Goal: Feedback & Contribution: Leave review/rating

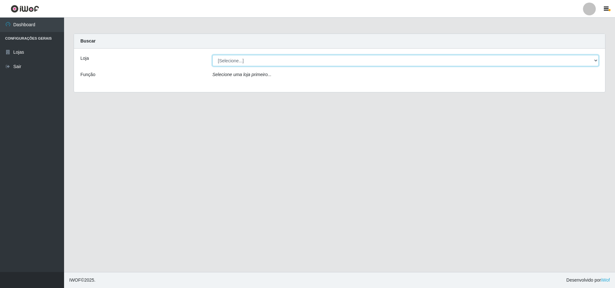
click at [252, 58] on select "[Selecione...] Atacado Vem - [STREET_ADDRESS]" at bounding box center [405, 60] width 386 height 11
select select "449"
click at [212, 55] on select "[Selecione...] Atacado Vem - [STREET_ADDRESS]" at bounding box center [405, 60] width 386 height 11
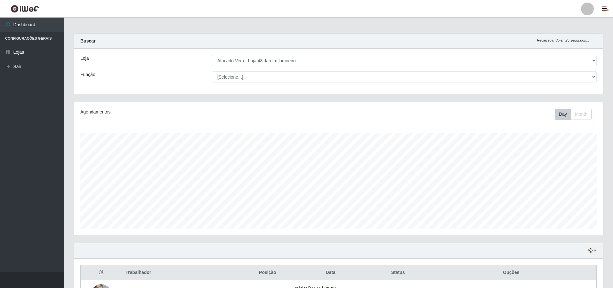
scroll to position [133, 529]
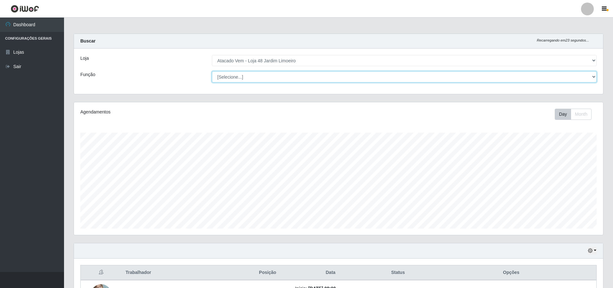
click at [584, 77] on select "[Selecione...] Repositor Repositor + Repositor ++" at bounding box center [404, 76] width 385 height 11
select select "24"
click at [212, 71] on select "[Selecione...] Repositor Repositor + Repositor ++" at bounding box center [404, 76] width 385 height 11
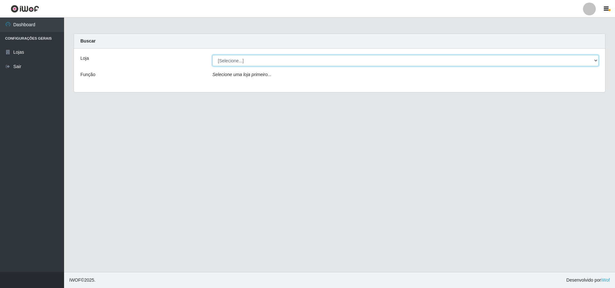
click at [426, 62] on select "[Selecione...] Atacado Vem - [STREET_ADDRESS]" at bounding box center [405, 60] width 386 height 11
select select "449"
click at [212, 55] on select "[Selecione...] Atacado Vem - [STREET_ADDRESS]" at bounding box center [405, 60] width 386 height 11
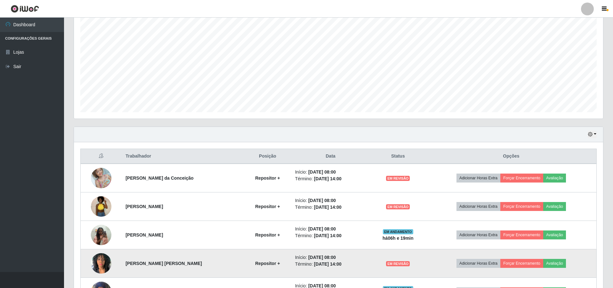
scroll to position [192, 0]
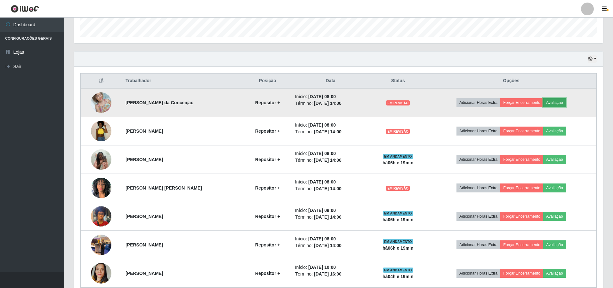
click at [555, 101] on button "Avaliação" at bounding box center [554, 102] width 23 height 9
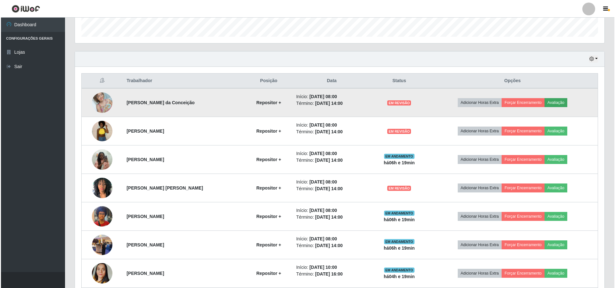
scroll to position [133, 526]
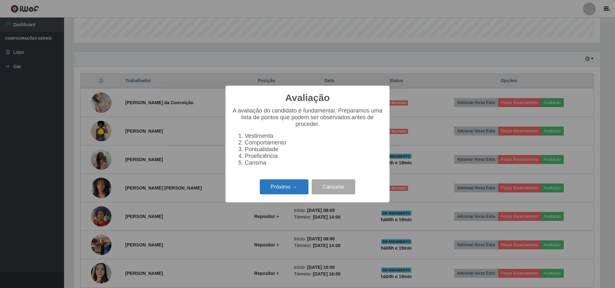
click at [279, 193] on button "Próximo →" at bounding box center [284, 187] width 49 height 15
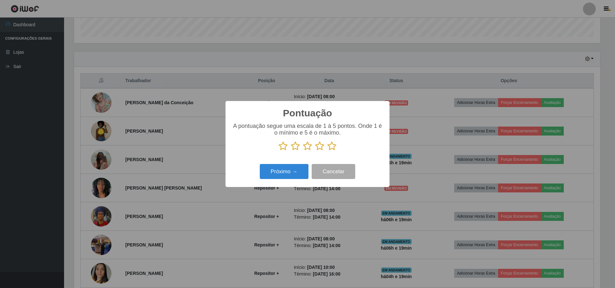
scroll to position [319957, 319564]
click at [332, 150] on icon at bounding box center [331, 146] width 9 height 10
click at [327, 151] on input "radio" at bounding box center [327, 151] width 0 height 0
click at [280, 174] on button "Próximo →" at bounding box center [284, 171] width 49 height 15
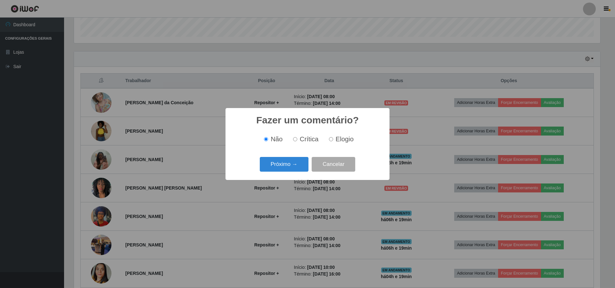
click at [333, 140] on label "Elogio" at bounding box center [339, 139] width 27 height 7
click at [333, 140] on input "Elogio" at bounding box center [331, 139] width 4 height 4
radio input "true"
click at [283, 166] on button "Próximo →" at bounding box center [284, 164] width 49 height 15
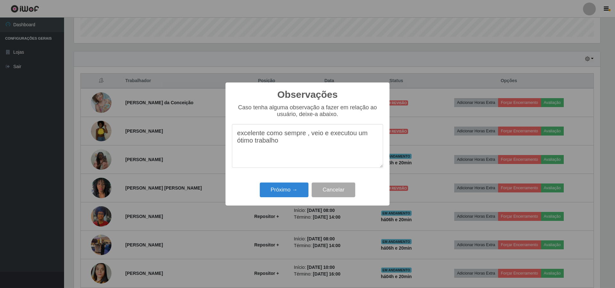
click at [285, 147] on textarea "excelente como sempre , veio e executou um ótimo trabalho" at bounding box center [307, 146] width 151 height 44
type textarea "excelente como sempre , veio e executou um ótimo trabalho,"
click at [275, 189] on button "Próximo →" at bounding box center [284, 190] width 49 height 15
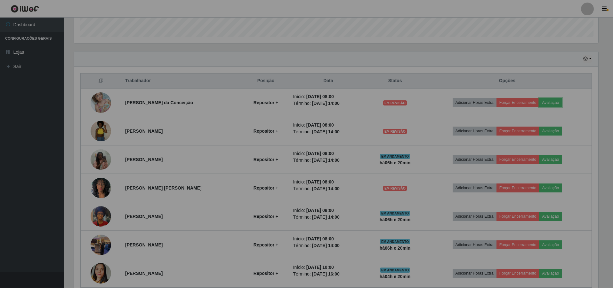
scroll to position [133, 529]
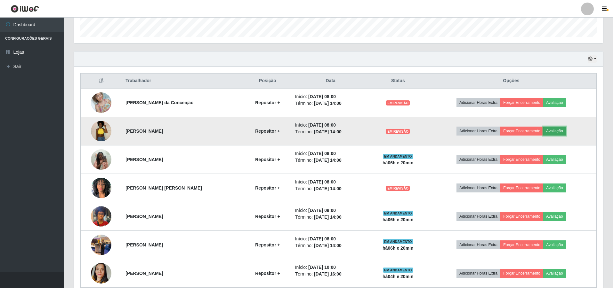
click at [561, 131] on button "Avaliação" at bounding box center [554, 131] width 23 height 9
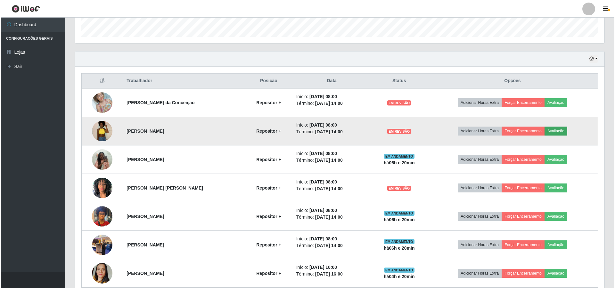
scroll to position [133, 526]
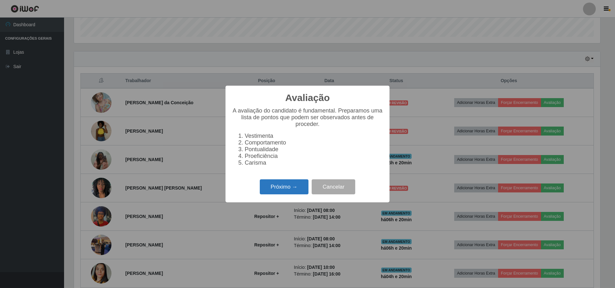
click at [272, 191] on button "Próximo →" at bounding box center [284, 187] width 49 height 15
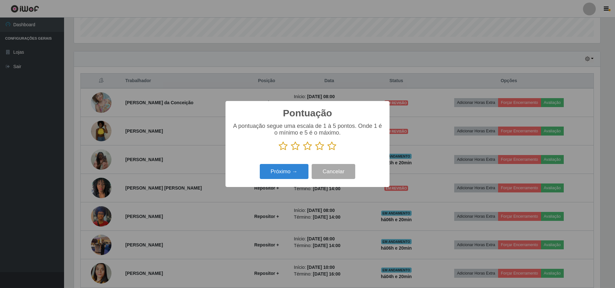
scroll to position [319957, 319564]
click at [321, 149] on icon at bounding box center [319, 146] width 9 height 10
click at [315, 151] on input "radio" at bounding box center [315, 151] width 0 height 0
click at [279, 171] on button "Próximo →" at bounding box center [284, 171] width 49 height 15
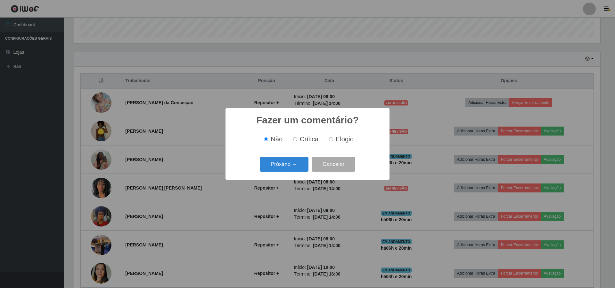
click at [332, 141] on input "Elogio" at bounding box center [331, 139] width 4 height 4
radio input "true"
click at [270, 166] on button "Próximo →" at bounding box center [284, 164] width 49 height 15
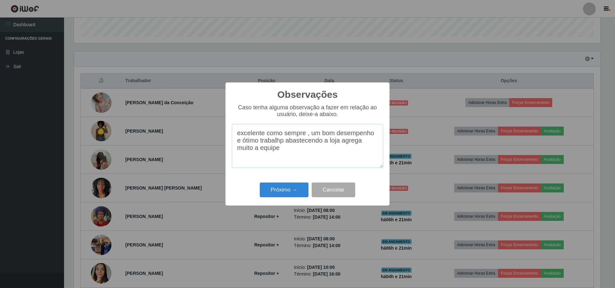
click at [273, 144] on textarea "excelente como sempre , um bom desempenho e ótimo trabalhp abastecendo a loja a…" at bounding box center [307, 146] width 151 height 44
type textarea "excelente como sempre , um bom desempenho e ótimo trabalho abastecendo a loja a…"
click at [282, 188] on button "Próximo →" at bounding box center [284, 190] width 49 height 15
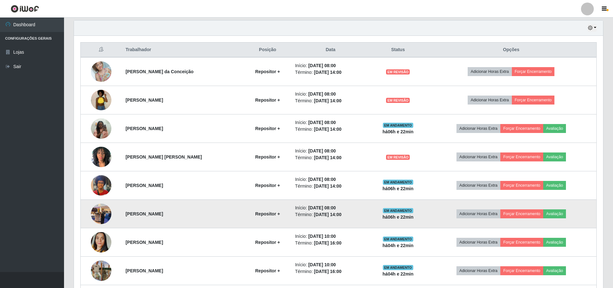
scroll to position [192, 0]
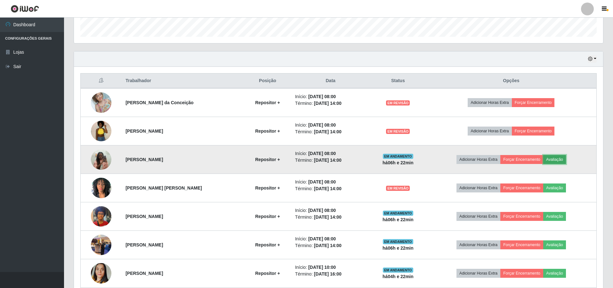
click at [559, 159] on button "Avaliação" at bounding box center [554, 159] width 23 height 9
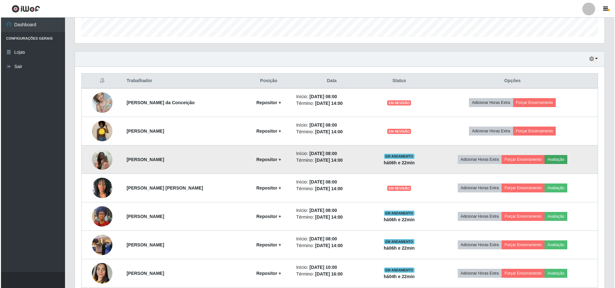
scroll to position [133, 526]
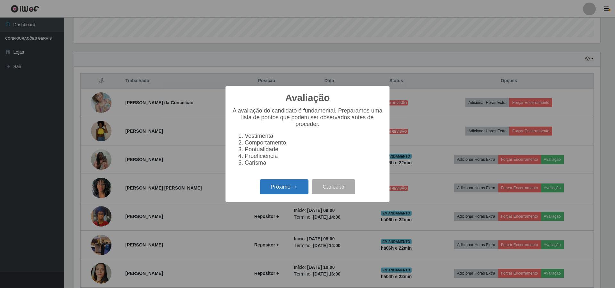
click at [287, 189] on button "Próximo →" at bounding box center [284, 187] width 49 height 15
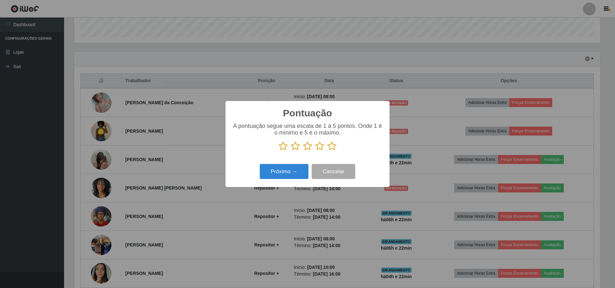
click at [306, 151] on icon at bounding box center [307, 146] width 9 height 10
click at [303, 151] on input "radio" at bounding box center [303, 151] width 0 height 0
click at [290, 172] on button "Próximo →" at bounding box center [284, 171] width 49 height 15
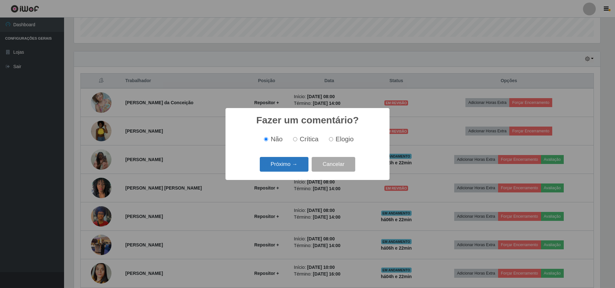
click at [273, 164] on button "Próximo →" at bounding box center [284, 164] width 49 height 15
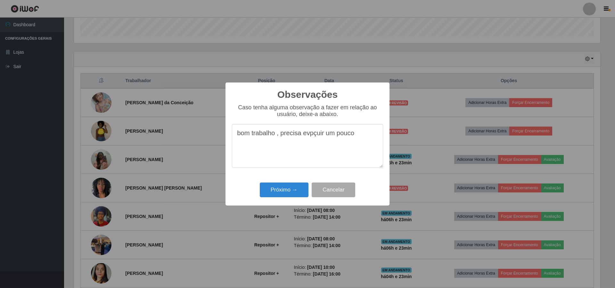
drag, startPoint x: 313, startPoint y: 136, endPoint x: 322, endPoint y: 147, distance: 14.3
click at [295, 151] on textarea "bom trabalho , precisa evpçuir um pouco" at bounding box center [307, 146] width 151 height 44
click at [320, 134] on textarea "bom trabalho , precisa evpçuir um pouco" at bounding box center [307, 146] width 151 height 44
click at [322, 135] on textarea "bom trabalho , precisa evpçuir um pouco" at bounding box center [307, 146] width 151 height 44
click at [361, 138] on textarea "bom trabalho , precisa evoluir um pouco" at bounding box center [307, 146] width 151 height 44
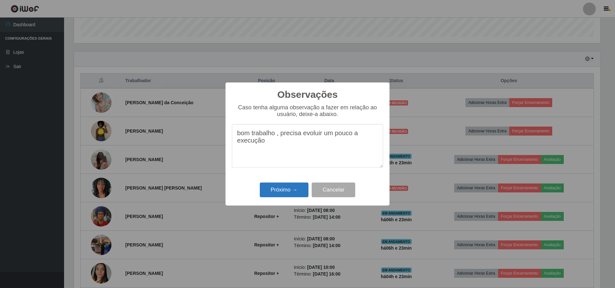
type textarea "bom trabalho , precisa evoluir um pouco a execução"
click at [278, 189] on button "Próximo →" at bounding box center [284, 190] width 49 height 15
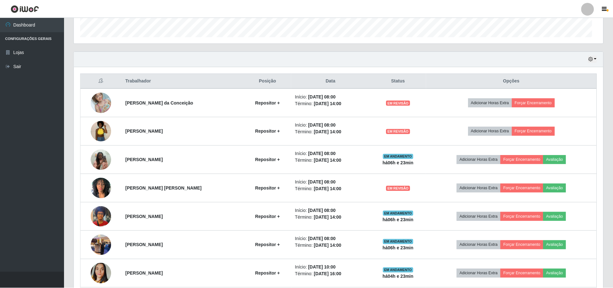
scroll to position [133, 529]
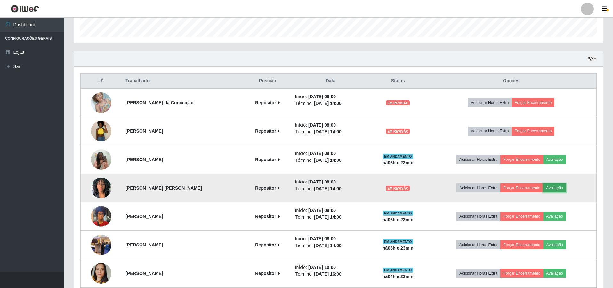
click at [555, 189] on button "Avaliação" at bounding box center [554, 188] width 23 height 9
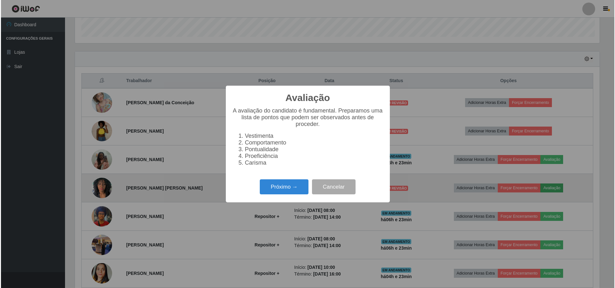
scroll to position [133, 526]
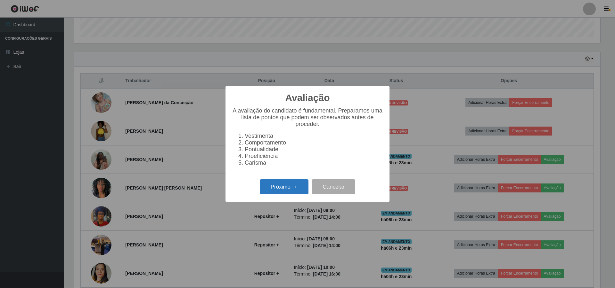
click at [277, 189] on button "Próximo →" at bounding box center [284, 187] width 49 height 15
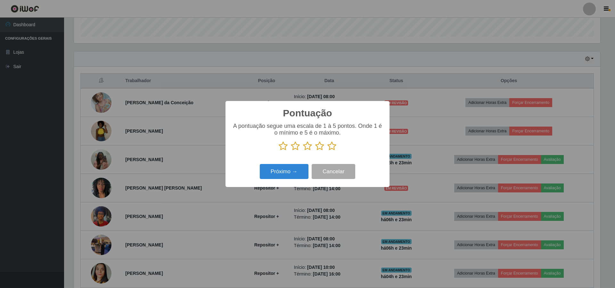
click at [321, 149] on icon at bounding box center [319, 146] width 9 height 10
click at [315, 151] on input "radio" at bounding box center [315, 151] width 0 height 0
click at [281, 172] on button "Próximo →" at bounding box center [284, 171] width 49 height 15
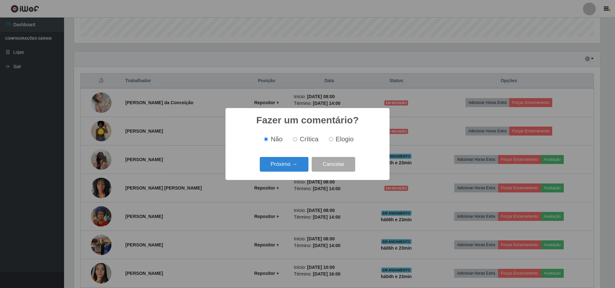
click at [326, 139] on label "Elogio" at bounding box center [339, 139] width 27 height 7
click at [329, 139] on input "Elogio" at bounding box center [331, 139] width 4 height 4
radio input "true"
click at [273, 163] on button "Próximo →" at bounding box center [284, 164] width 49 height 15
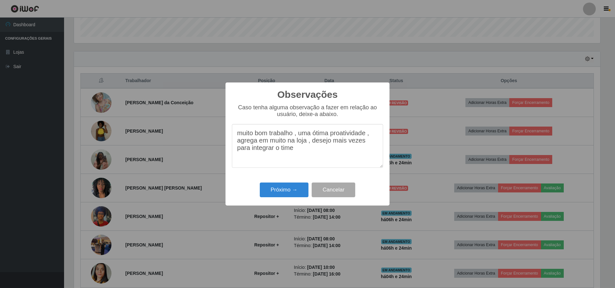
drag, startPoint x: 343, startPoint y: 139, endPoint x: 348, endPoint y: 134, distance: 6.8
type textarea "muito bom trabalho , uma ótima pro atividade , agrega em muito na loja , desejo…"
click at [289, 191] on button "Próximo →" at bounding box center [284, 190] width 49 height 15
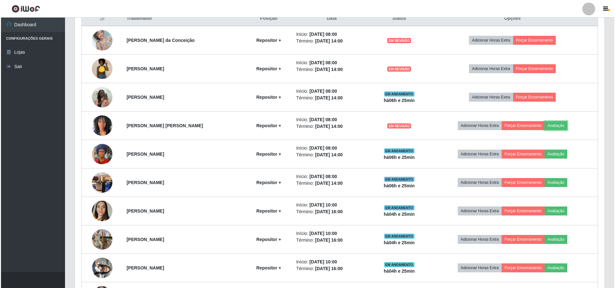
scroll to position [256, 0]
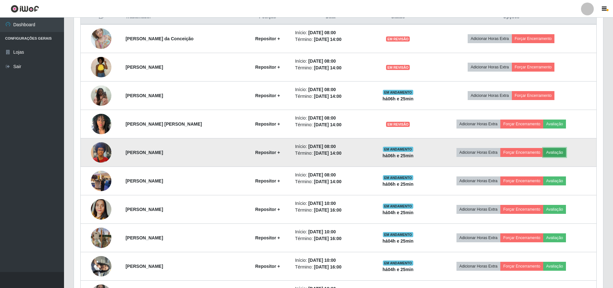
click at [558, 150] on button "Avaliação" at bounding box center [554, 152] width 23 height 9
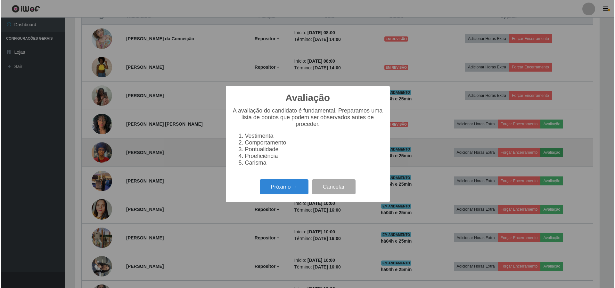
scroll to position [133, 526]
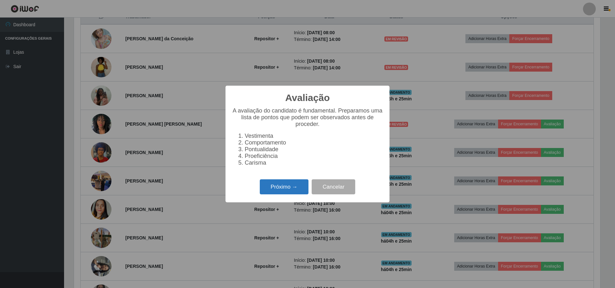
click at [282, 192] on button "Próximo →" at bounding box center [284, 187] width 49 height 15
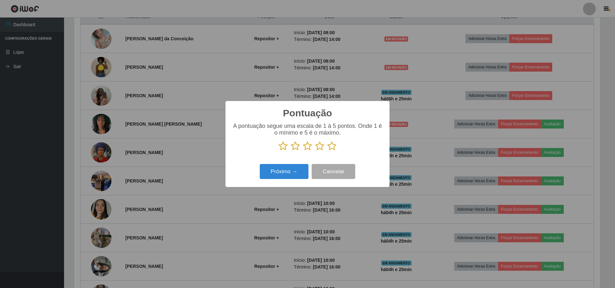
click at [305, 147] on icon at bounding box center [307, 146] width 9 height 10
click at [303, 151] on input "radio" at bounding box center [303, 151] width 0 height 0
click at [278, 174] on button "Próximo →" at bounding box center [284, 171] width 49 height 15
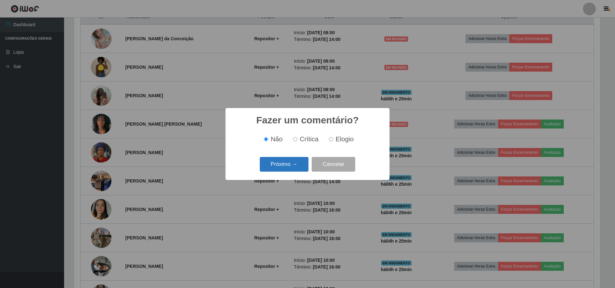
click at [284, 167] on button "Próximo →" at bounding box center [284, 164] width 49 height 15
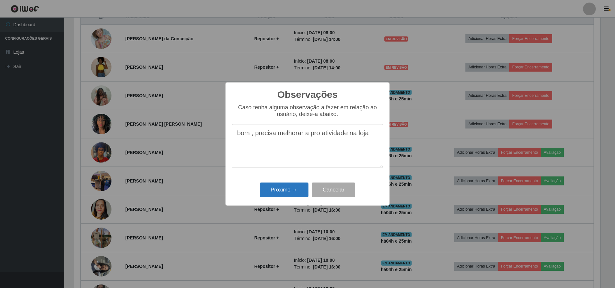
type textarea "bom , precisa melhorar a pro atividade na loja"
click at [269, 192] on button "Próximo →" at bounding box center [284, 190] width 49 height 15
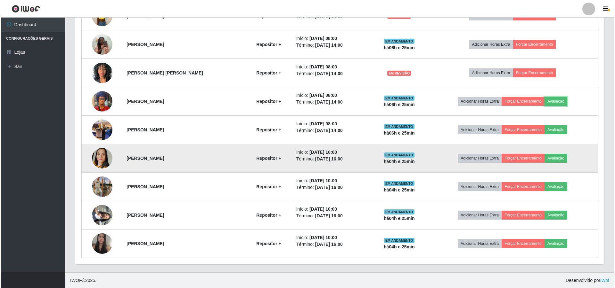
scroll to position [308, 0]
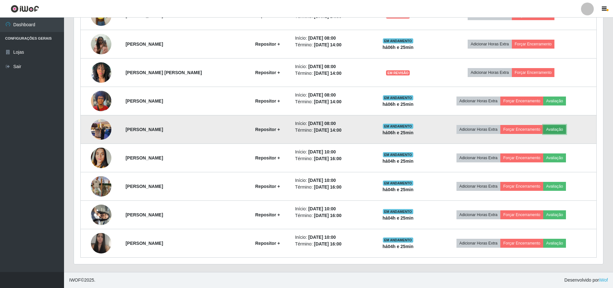
click at [560, 130] on button "Avaliação" at bounding box center [554, 129] width 23 height 9
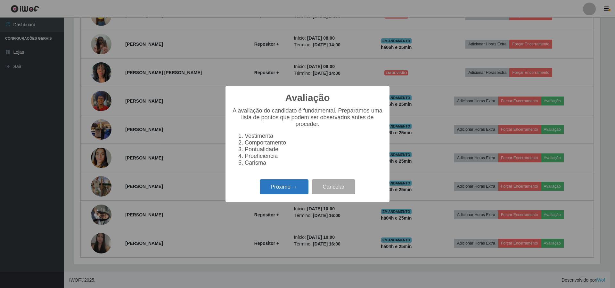
click at [273, 186] on button "Próximo →" at bounding box center [284, 187] width 49 height 15
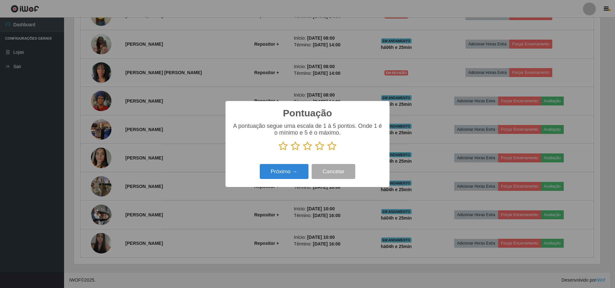
click at [292, 147] on icon at bounding box center [295, 146] width 9 height 10
click at [291, 151] on input "radio" at bounding box center [291, 151] width 0 height 0
click at [273, 168] on button "Próximo →" at bounding box center [284, 171] width 49 height 15
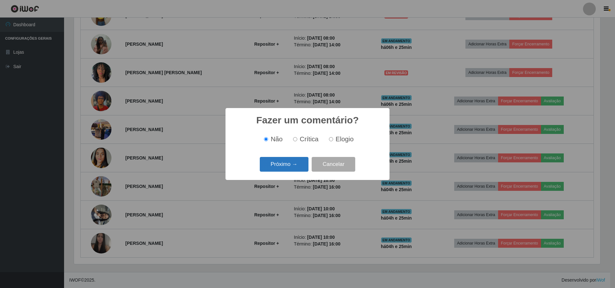
click at [284, 164] on button "Próximo →" at bounding box center [284, 164] width 49 height 15
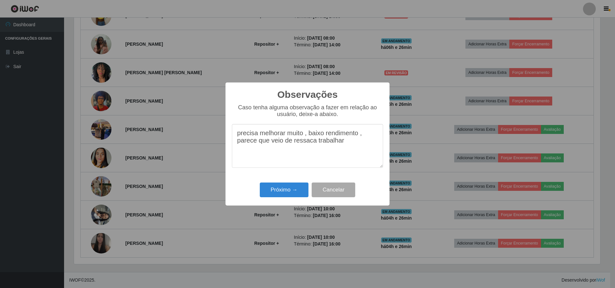
click at [353, 146] on textarea "precisa melhorar muito , baixo rendimento , parece que veio de ressaca trabalhar" at bounding box center [307, 146] width 151 height 44
type textarea "precisa melhorar muito , baixo rendimento , parece que veio de ressaca trabalha…"
click at [285, 189] on button "Próximo →" at bounding box center [284, 190] width 49 height 15
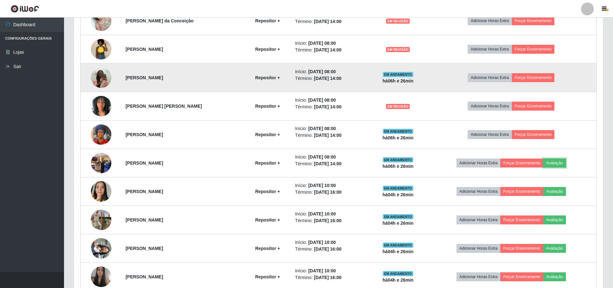
scroll to position [212, 0]
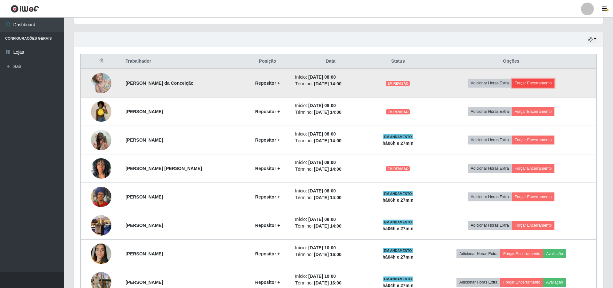
click at [541, 79] on button "Forçar Encerramento" at bounding box center [533, 83] width 43 height 9
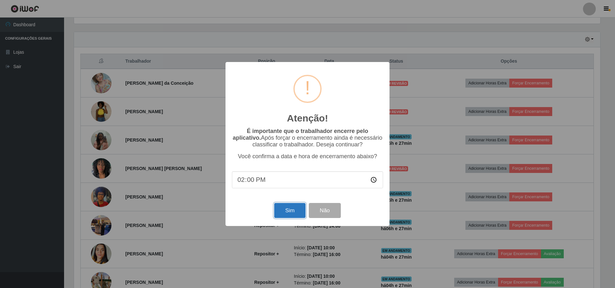
click at [282, 211] on button "Sim" at bounding box center [289, 210] width 31 height 15
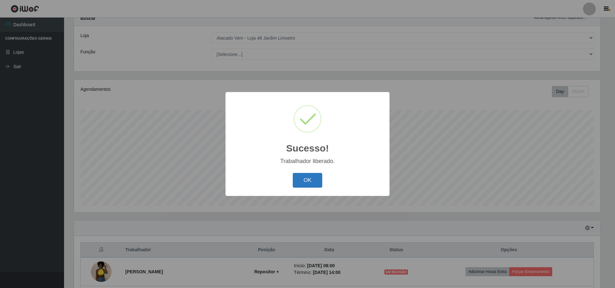
click at [301, 178] on button "OK" at bounding box center [308, 180] width 30 height 15
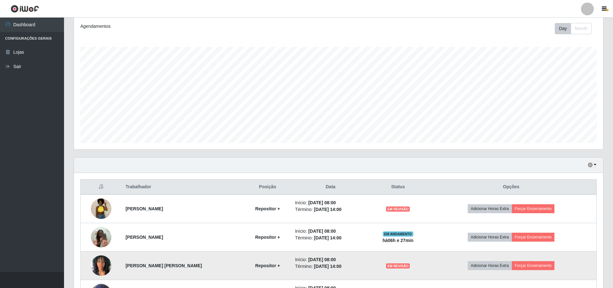
scroll to position [183, 0]
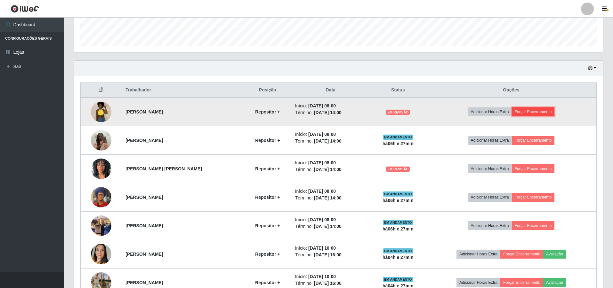
click at [535, 111] on button "Forçar Encerramento" at bounding box center [533, 112] width 43 height 9
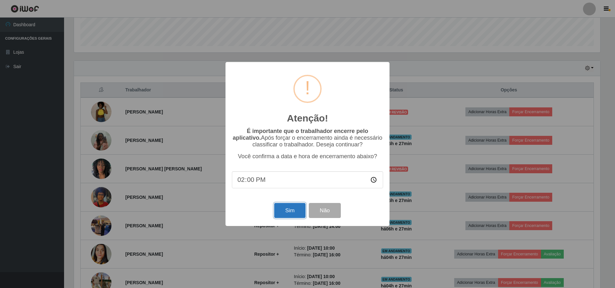
click at [284, 214] on button "Sim" at bounding box center [289, 210] width 31 height 15
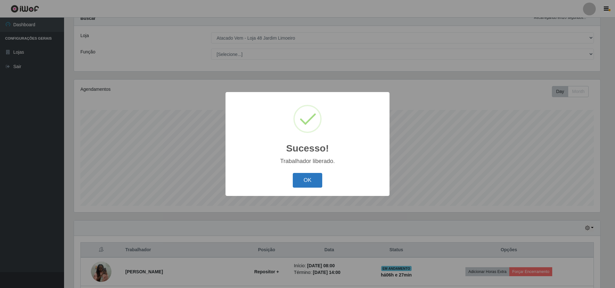
click at [309, 180] on button "OK" at bounding box center [308, 180] width 30 height 15
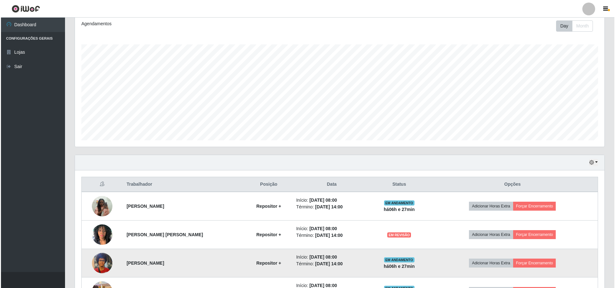
scroll to position [183, 0]
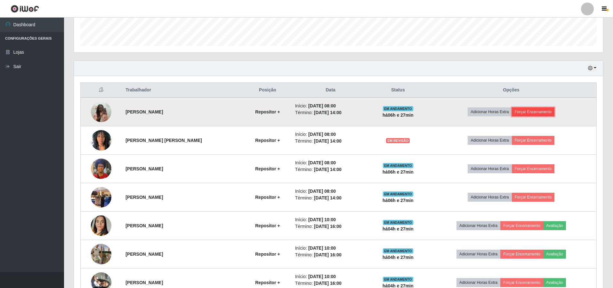
click at [531, 115] on button "Forçar Encerramento" at bounding box center [533, 112] width 43 height 9
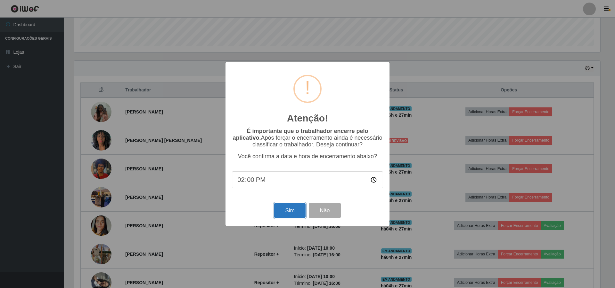
click at [288, 214] on button "Sim" at bounding box center [289, 210] width 31 height 15
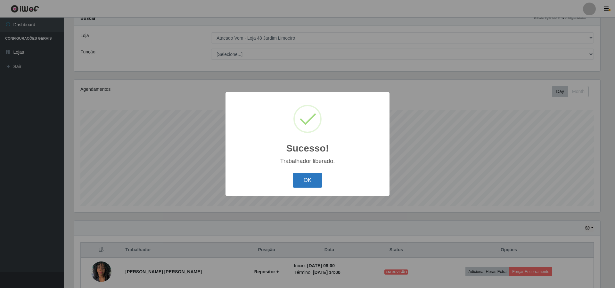
click at [311, 181] on button "OK" at bounding box center [308, 180] width 30 height 15
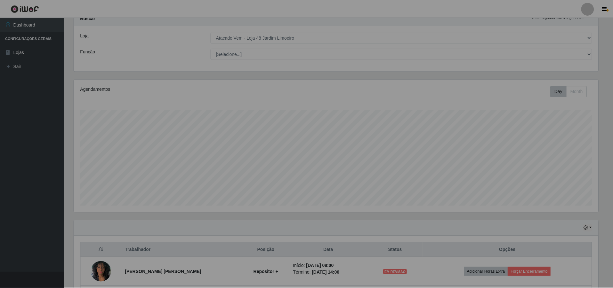
scroll to position [0, 0]
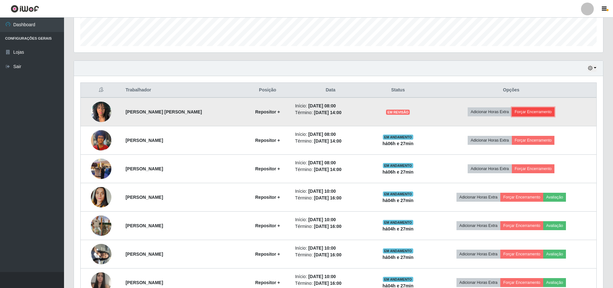
click at [530, 111] on button "Forçar Encerramento" at bounding box center [533, 112] width 43 height 9
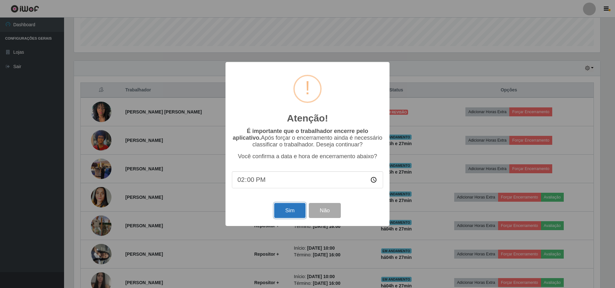
click at [280, 212] on button "Sim" at bounding box center [289, 210] width 31 height 15
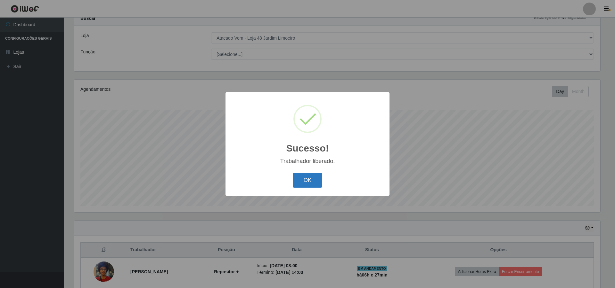
click at [303, 181] on button "OK" at bounding box center [308, 180] width 30 height 15
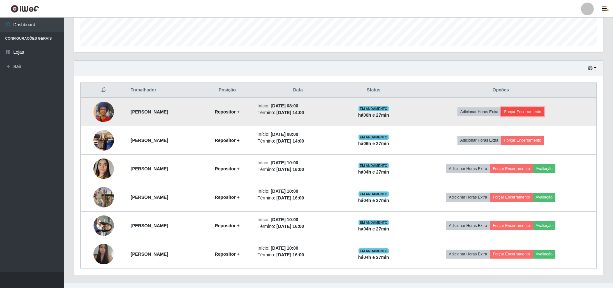
click at [538, 109] on button "Forçar Encerramento" at bounding box center [522, 112] width 43 height 9
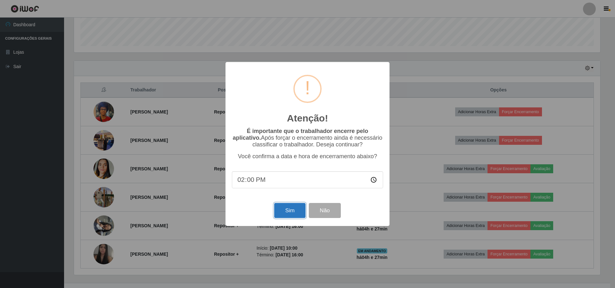
click at [287, 212] on button "Sim" at bounding box center [289, 210] width 31 height 15
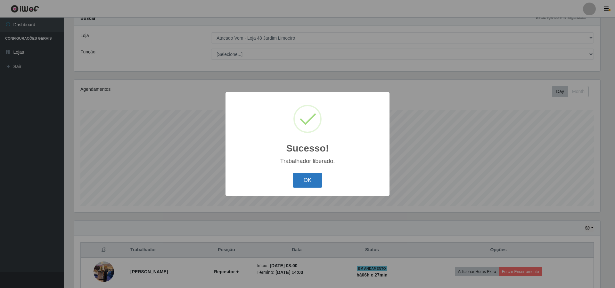
click at [311, 181] on button "OK" at bounding box center [308, 180] width 30 height 15
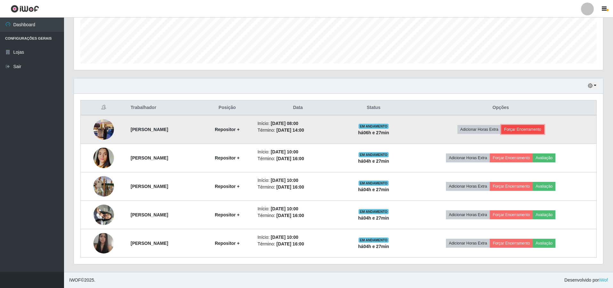
click at [535, 128] on button "Forçar Encerramento" at bounding box center [522, 129] width 43 height 9
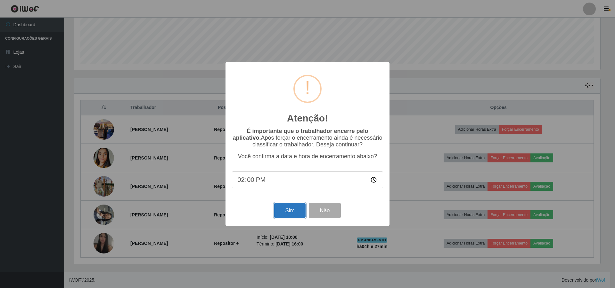
click at [285, 210] on button "Sim" at bounding box center [289, 210] width 31 height 15
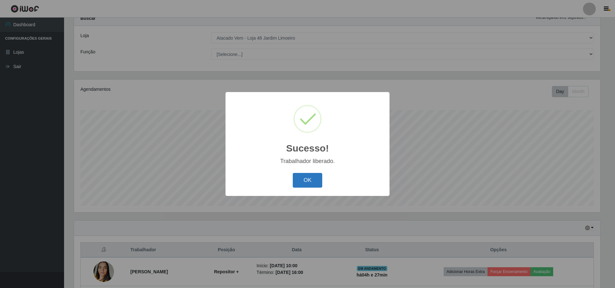
click at [304, 182] on button "OK" at bounding box center [308, 180] width 30 height 15
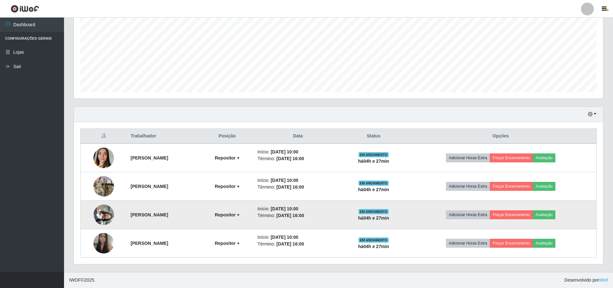
click at [102, 214] on img at bounding box center [103, 214] width 20 height 27
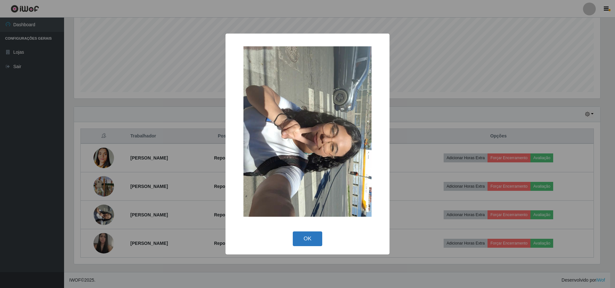
click at [309, 238] on button "OK" at bounding box center [308, 239] width 30 height 15
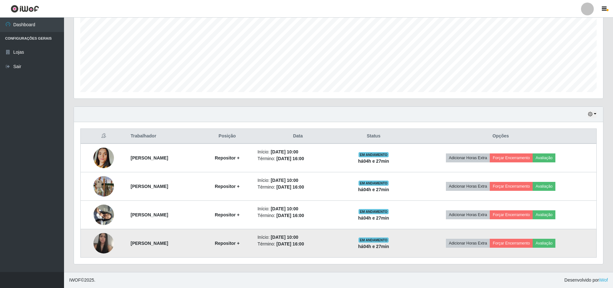
click at [96, 249] on img at bounding box center [103, 243] width 20 height 27
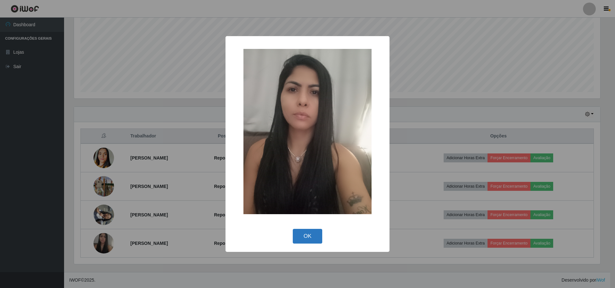
click at [297, 233] on button "OK" at bounding box center [308, 236] width 30 height 15
